Goal: Transaction & Acquisition: Download file/media

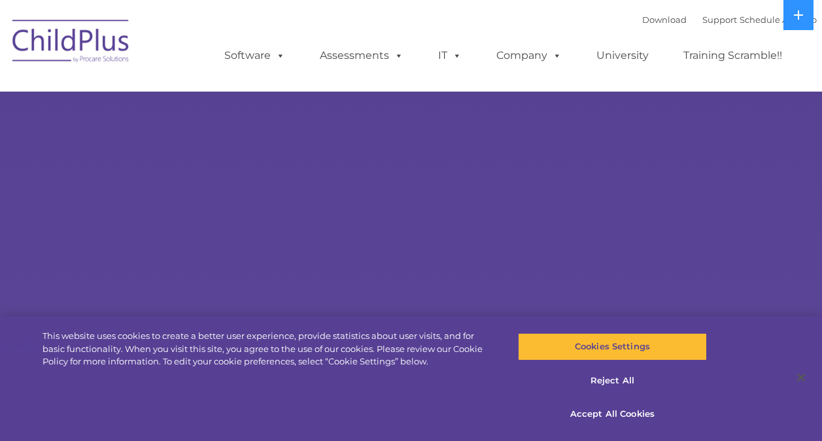
select select "MEDIUM"
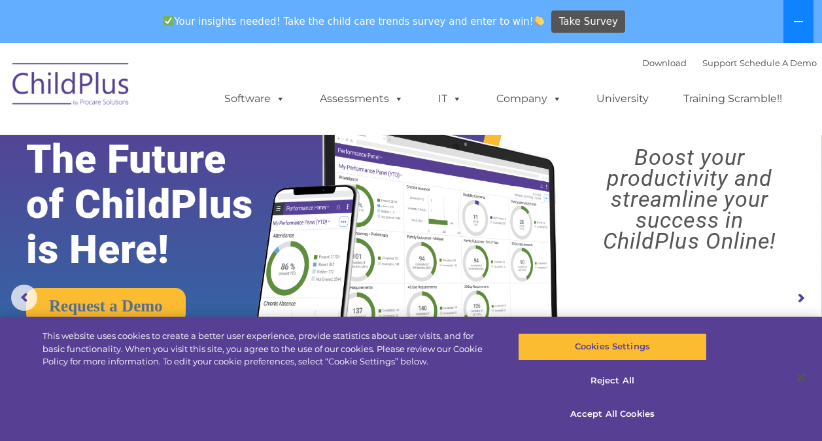
click at [805, 20] on button at bounding box center [798, 21] width 30 height 43
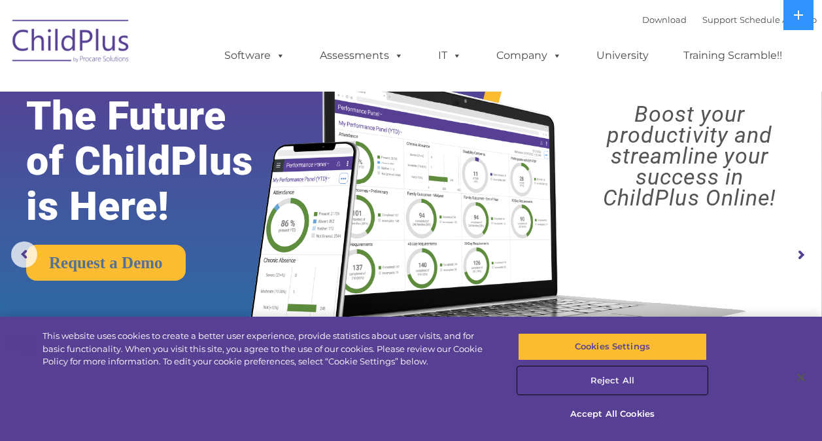
click at [633, 381] on button "Reject All" at bounding box center [612, 380] width 189 height 27
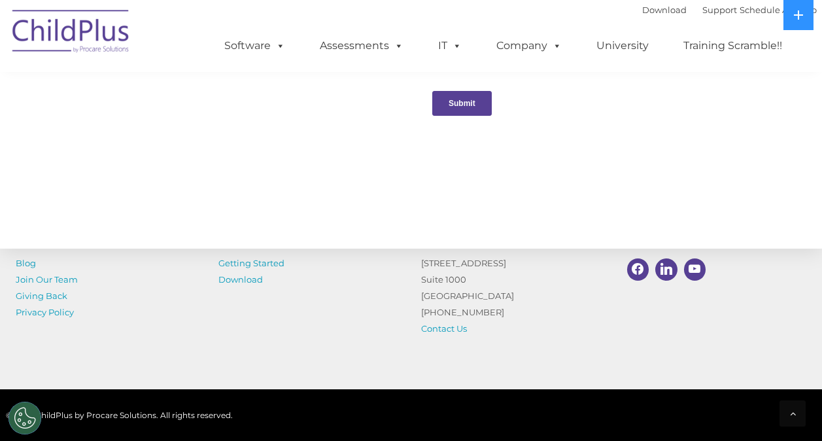
scroll to position [1503, 0]
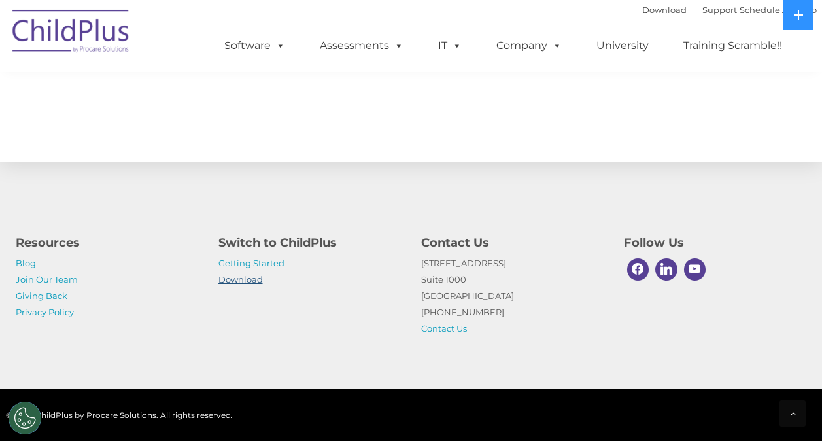
click at [256, 280] on link "Download" at bounding box center [240, 279] width 44 height 10
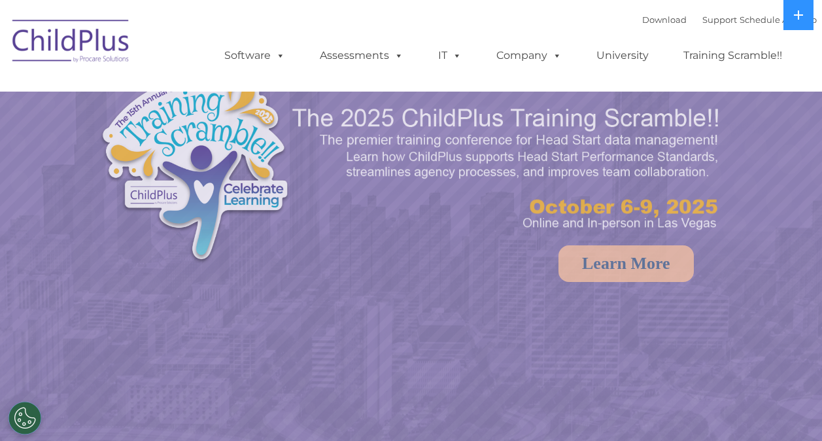
select select "MEDIUM"
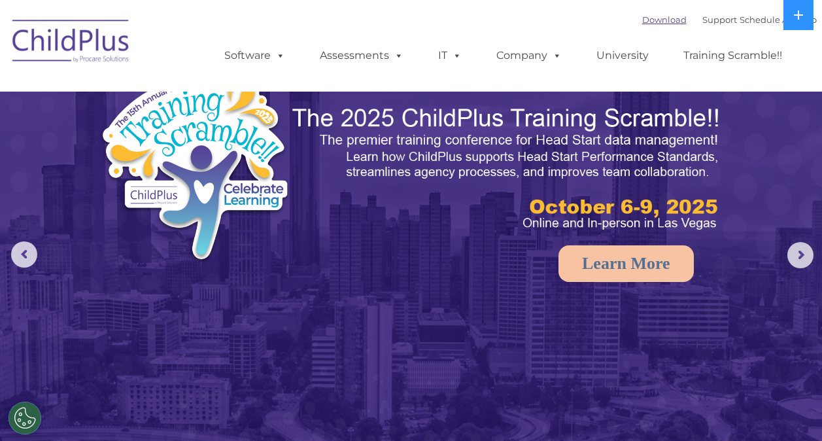
click at [651, 23] on link "Download" at bounding box center [664, 19] width 44 height 10
